Goal: Check status

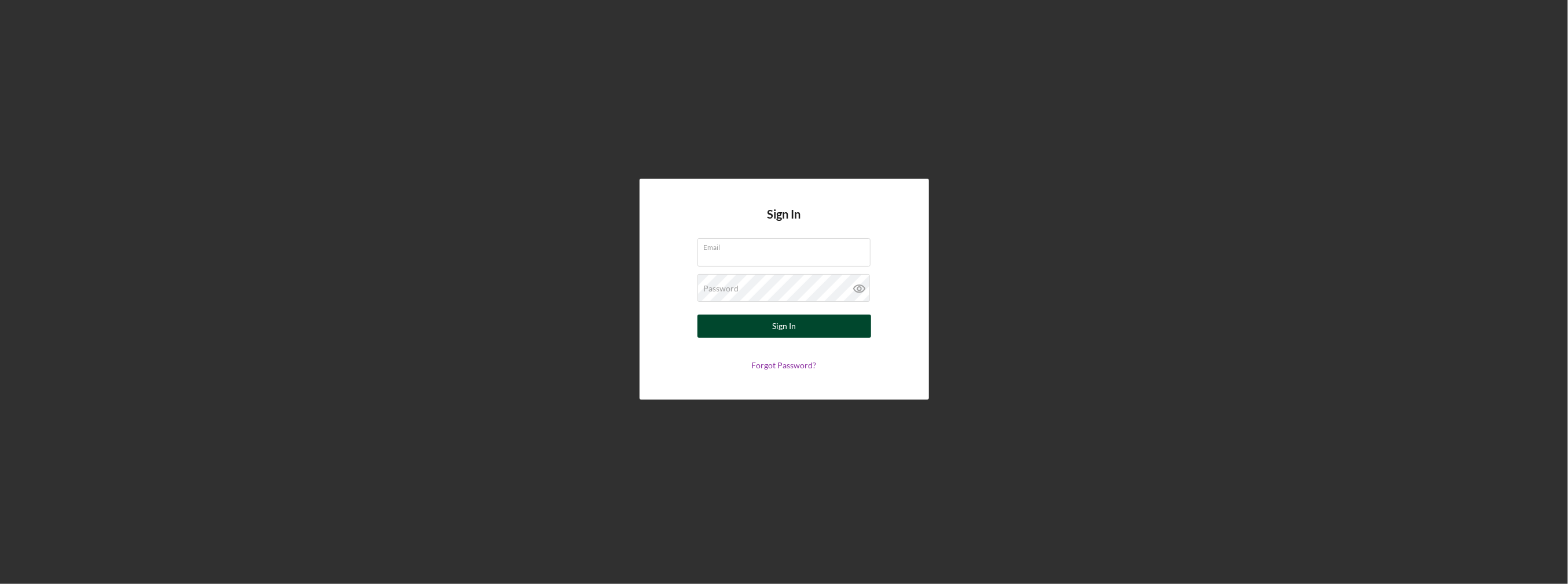
type input "[EMAIL_ADDRESS][DOMAIN_NAME]"
click at [749, 324] on button "Sign In" at bounding box center [784, 326] width 173 height 23
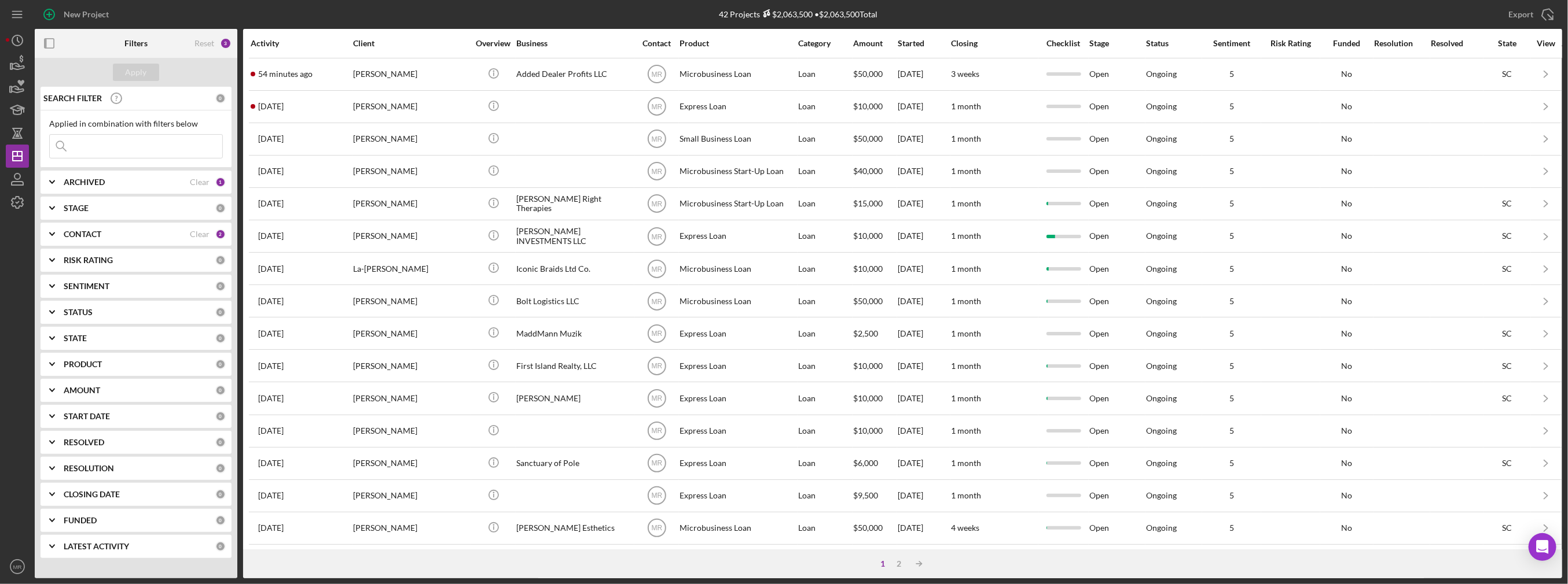
click at [0, 564] on nordpass-portal at bounding box center [0, 584] width 0 height 0
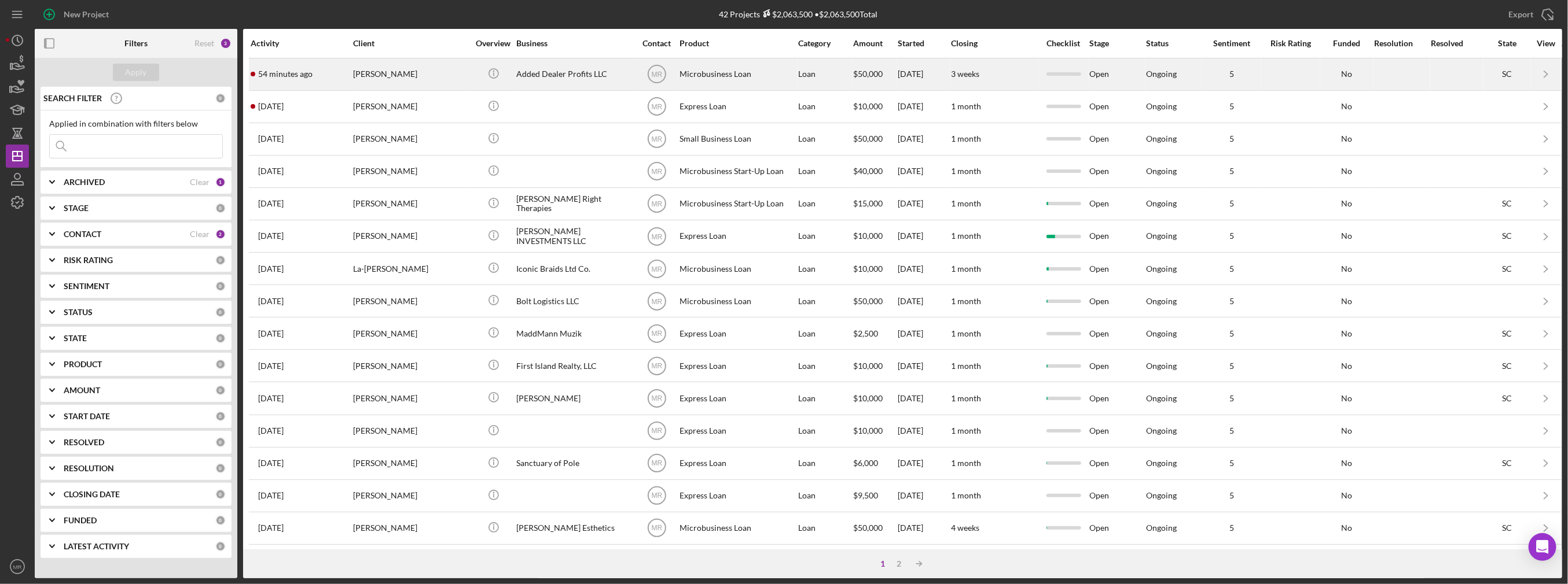
click at [447, 80] on div "[PERSON_NAME]" at bounding box center [411, 74] width 116 height 30
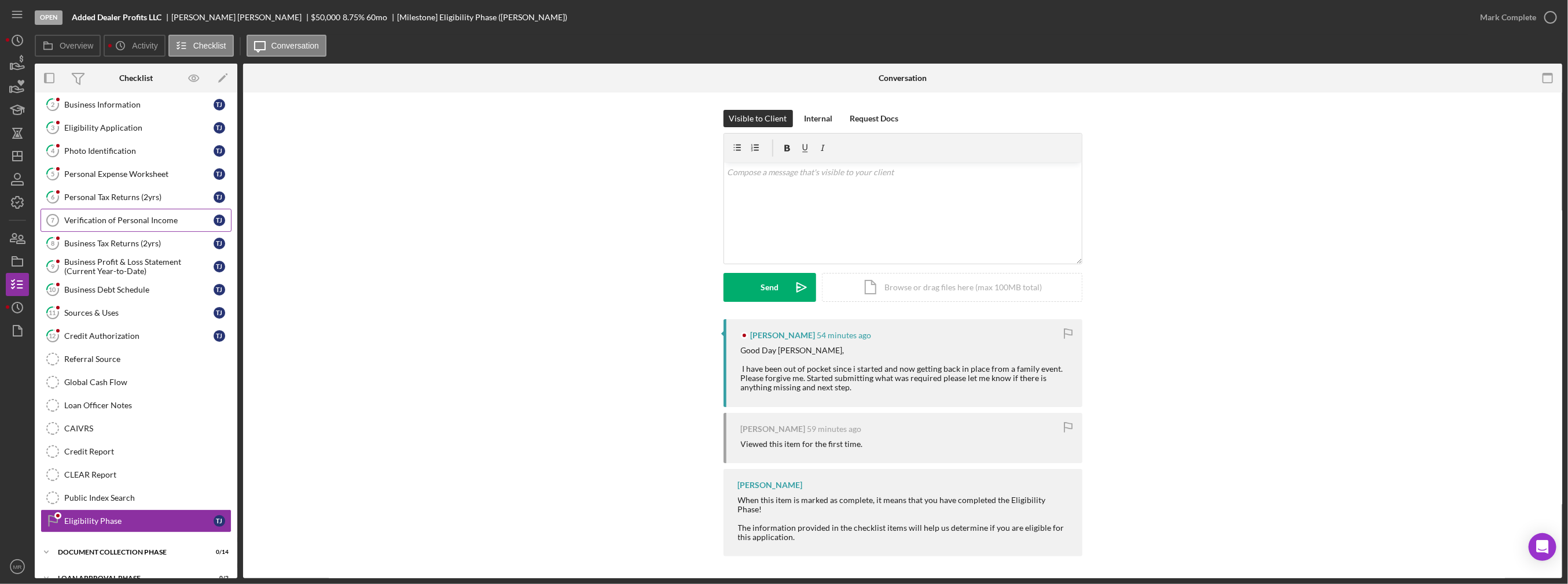
scroll to position [32, 0]
